Goal: Transaction & Acquisition: Purchase product/service

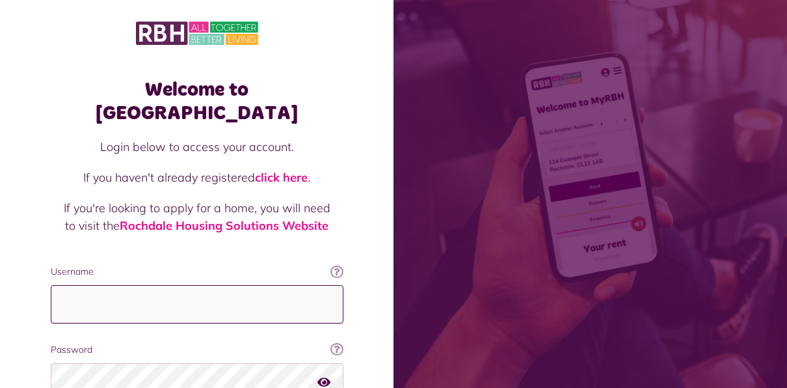
type input "**********"
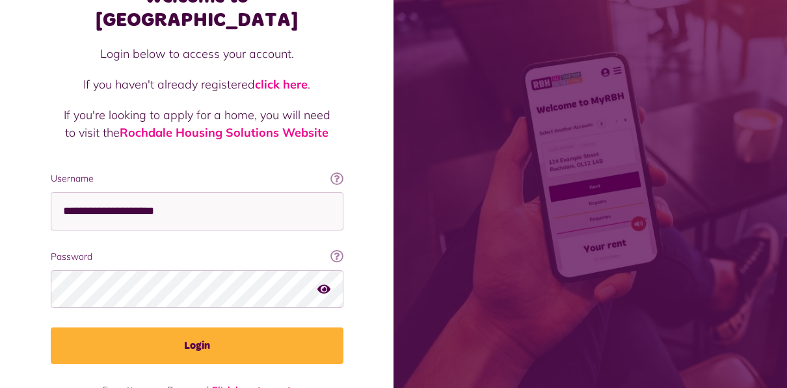
scroll to position [111, 0]
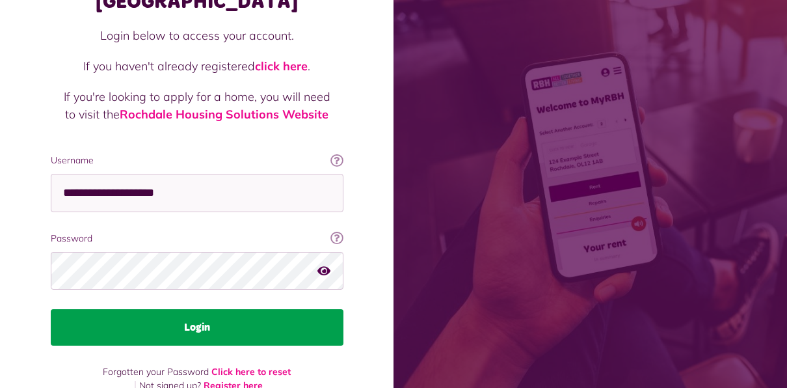
click at [161, 309] on button "Login" at bounding box center [197, 327] width 293 height 36
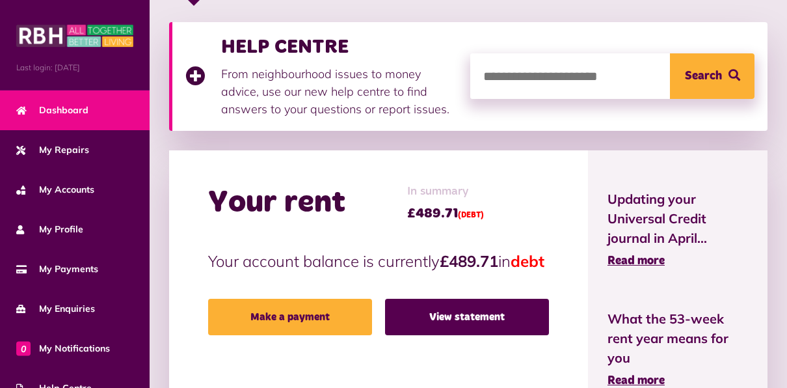
scroll to position [260, 0]
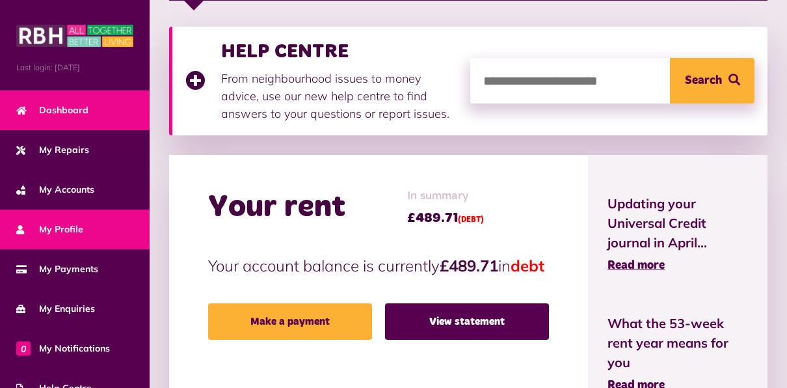
click at [67, 233] on span "My Profile" at bounding box center [49, 229] width 67 height 14
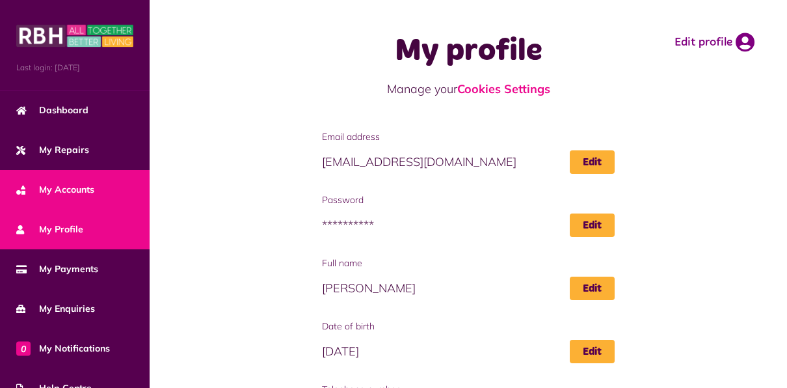
click at [57, 185] on span "My Accounts" at bounding box center [55, 190] width 78 height 14
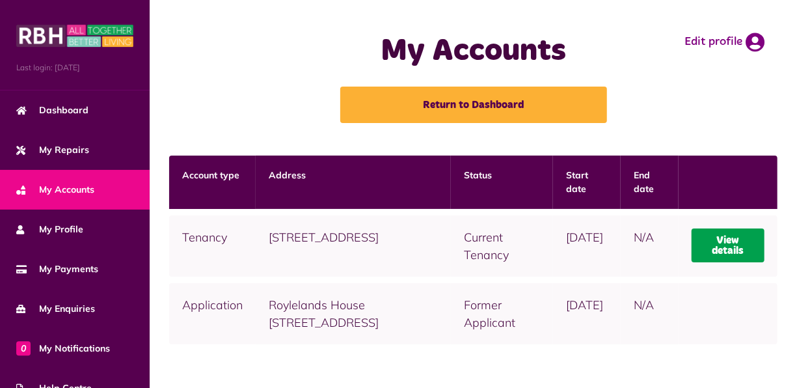
click at [727, 244] on link "View details" at bounding box center [727, 245] width 73 height 34
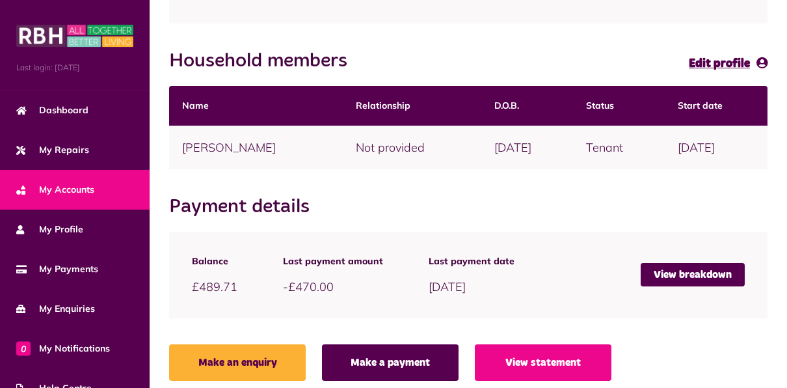
scroll to position [302, 0]
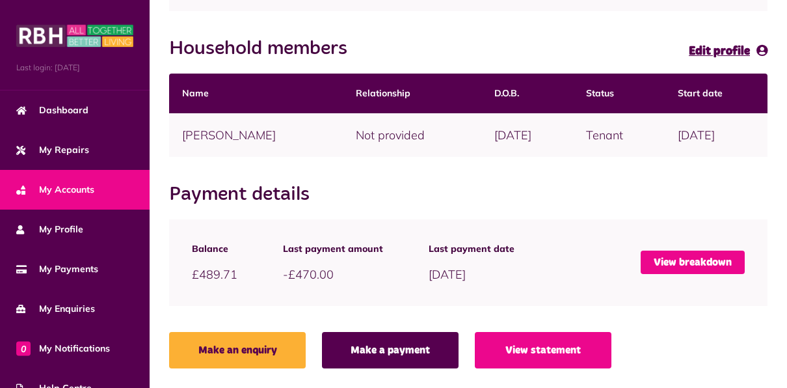
click at [699, 263] on link "View breakdown" at bounding box center [693, 261] width 104 height 23
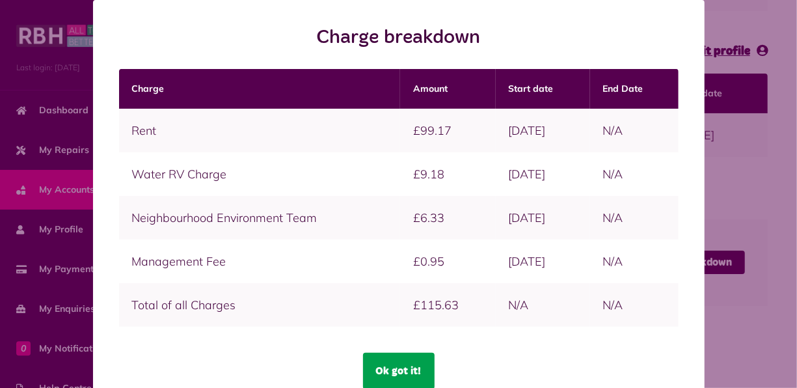
click at [393, 369] on button "Ok got it!" at bounding box center [399, 371] width 72 height 36
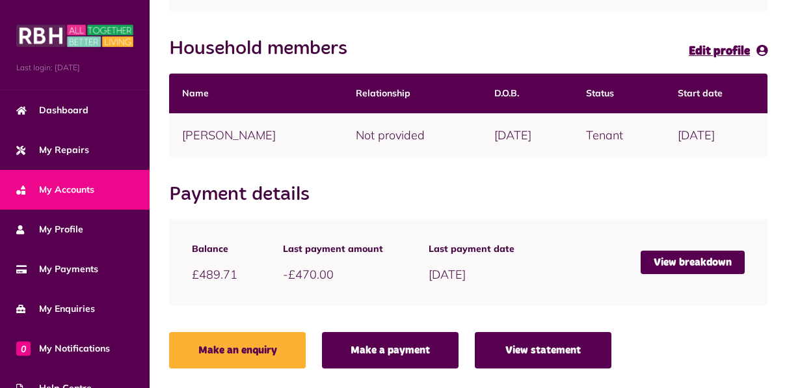
click at [544, 351] on link "View statement" at bounding box center [543, 350] width 137 height 36
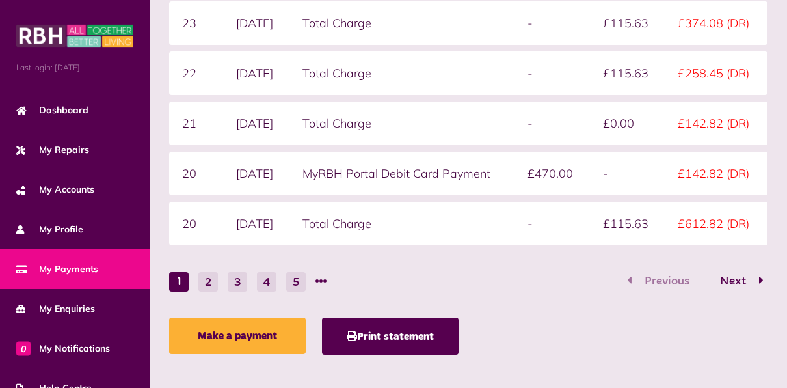
scroll to position [451, 0]
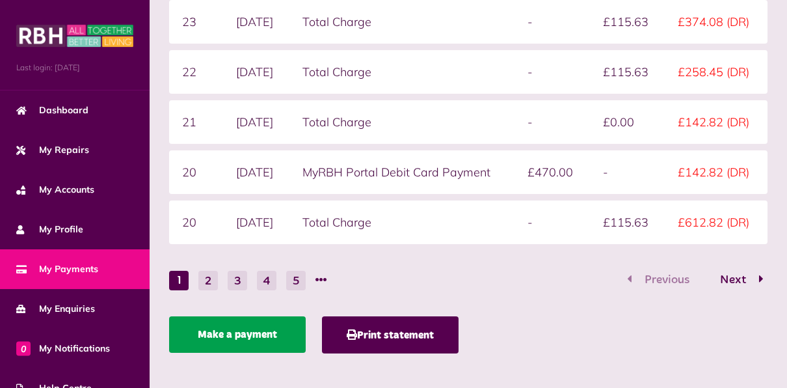
click at [237, 334] on link "Make a payment" at bounding box center [237, 334] width 137 height 36
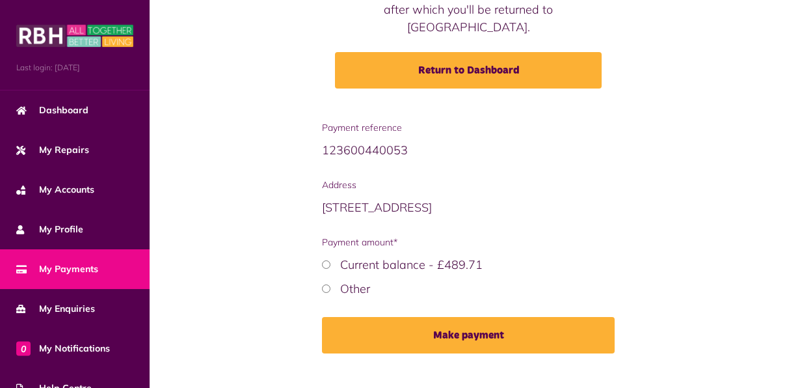
scroll to position [186, 0]
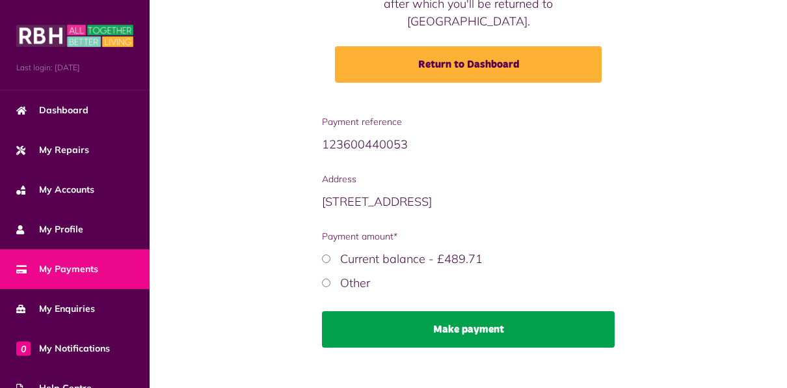
click at [488, 321] on button "Make payment" at bounding box center [468, 329] width 293 height 36
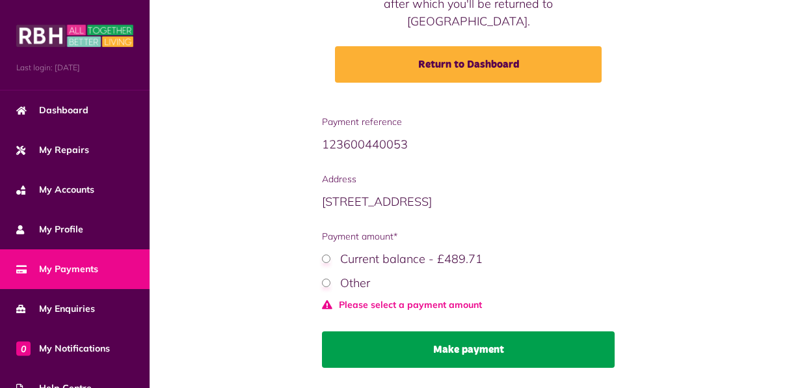
scroll to position [206, 0]
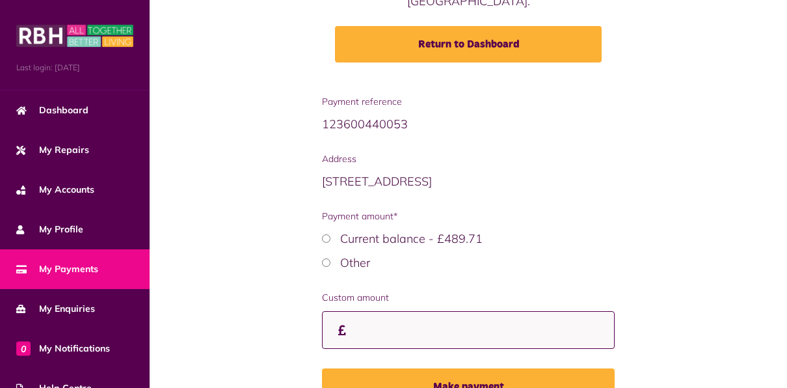
click at [408, 316] on input "Custom amount" at bounding box center [468, 330] width 293 height 38
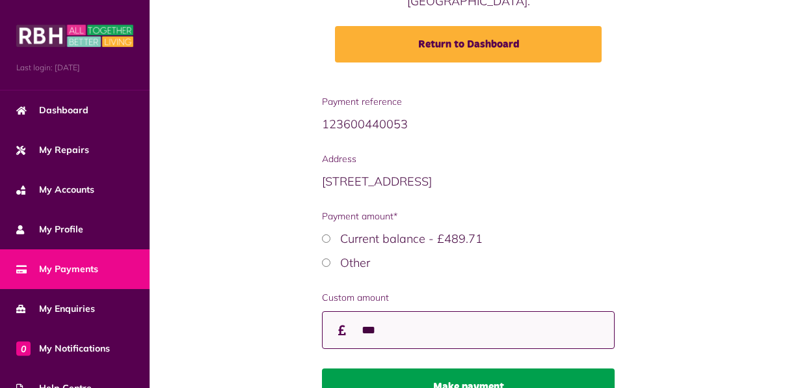
type input "***"
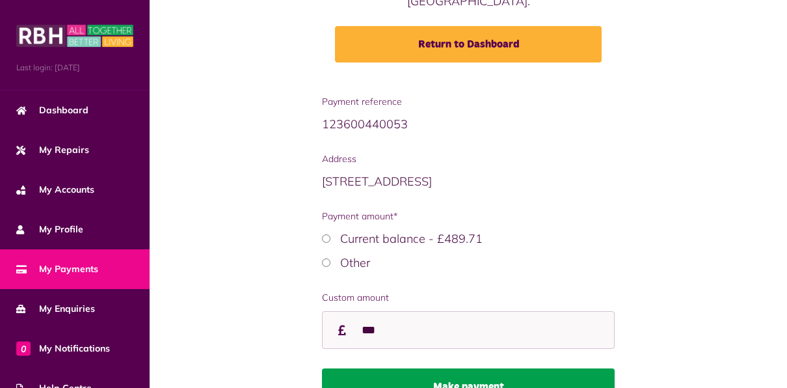
click at [461, 368] on button "Make payment" at bounding box center [468, 386] width 293 height 36
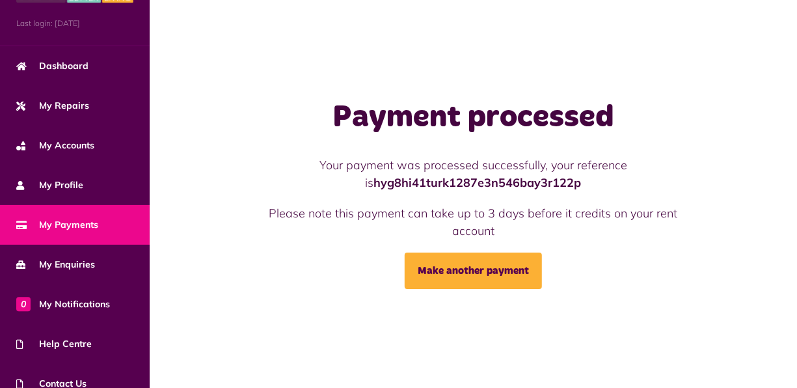
scroll to position [26, 0]
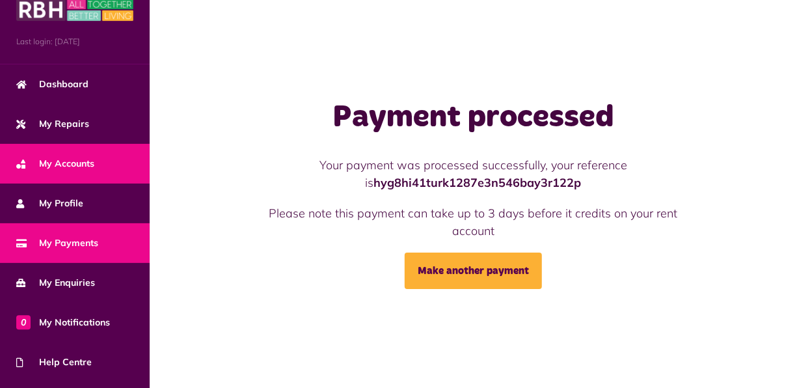
click at [57, 161] on span "My Accounts" at bounding box center [55, 164] width 78 height 14
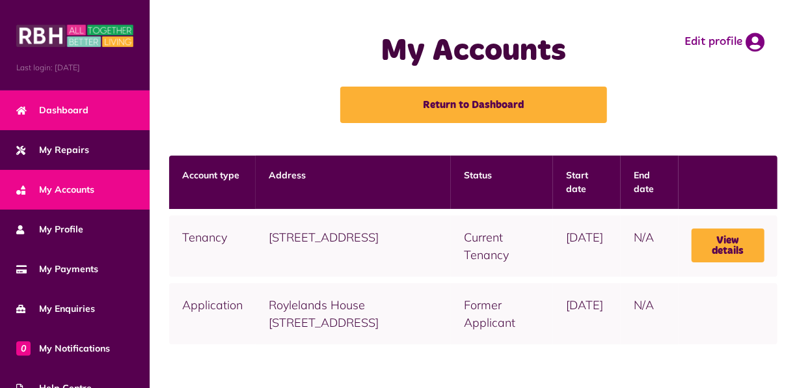
click at [90, 111] on link "Dashboard" at bounding box center [75, 110] width 150 height 40
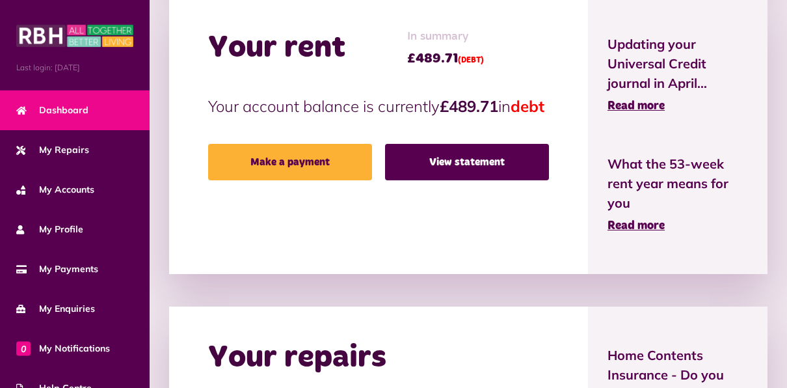
scroll to position [412, 0]
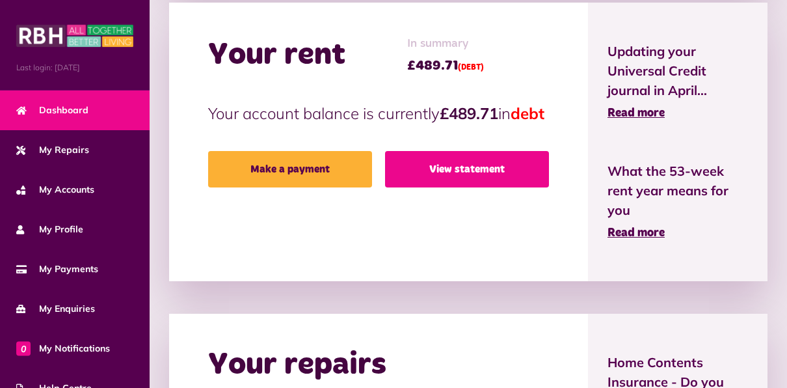
click at [475, 187] on link "View statement" at bounding box center [467, 169] width 164 height 36
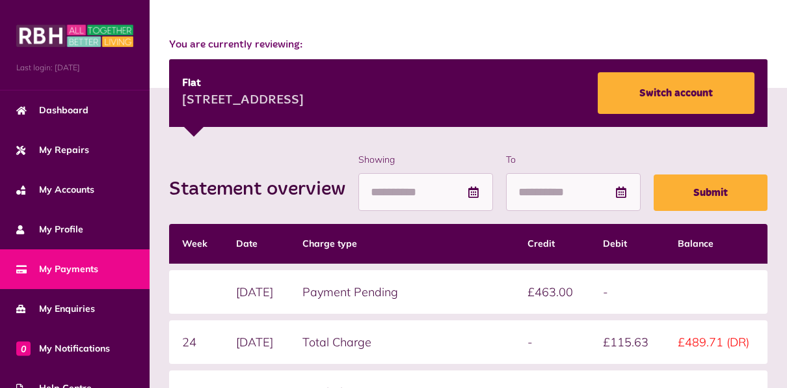
scroll to position [69, 0]
